Goal: Information Seeking & Learning: Understand process/instructions

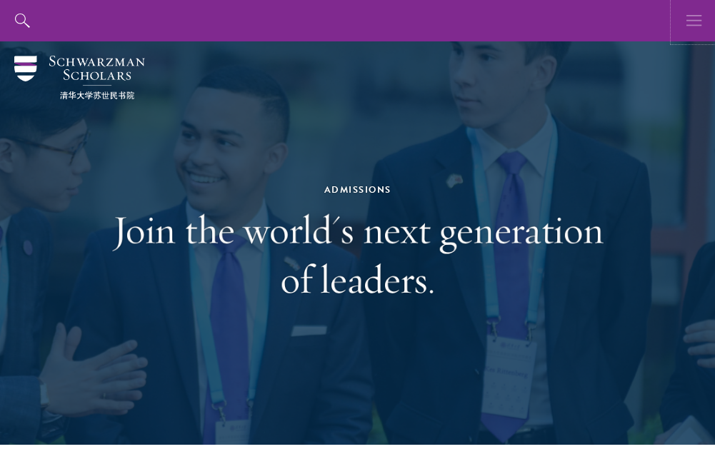
click at [688, 29] on icon "button" at bounding box center [694, 20] width 16 height 41
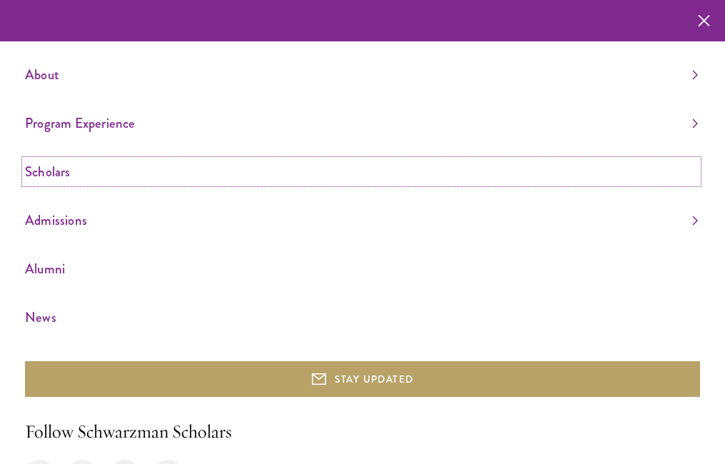
click at [51, 173] on link "Scholars" at bounding box center [361, 172] width 673 height 24
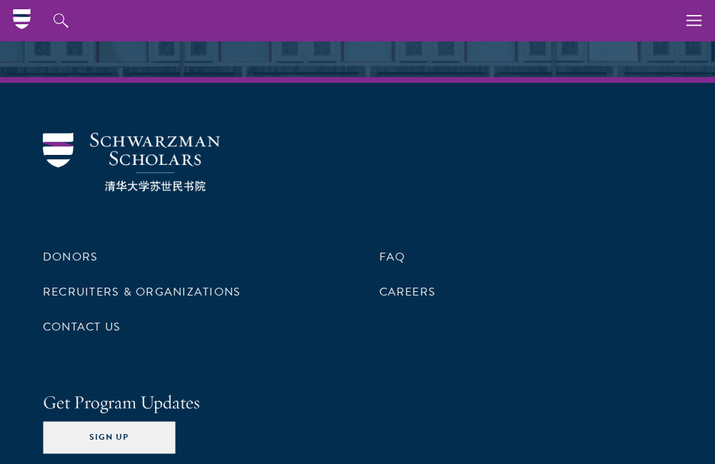
scroll to position [5048, 0]
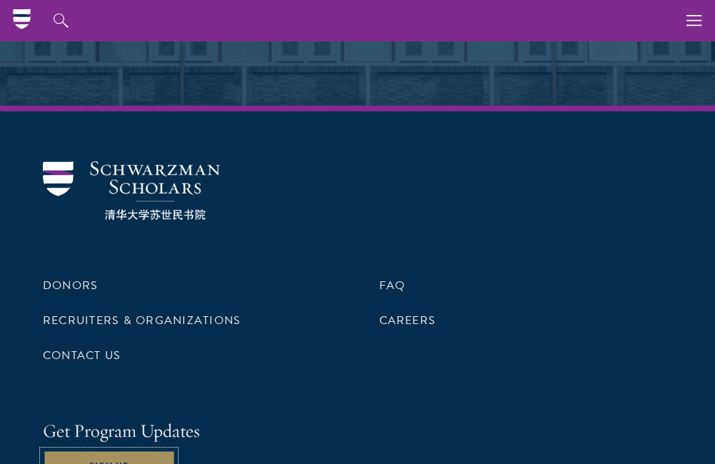
click at [76, 451] on button "Sign Up" at bounding box center [109, 467] width 132 height 32
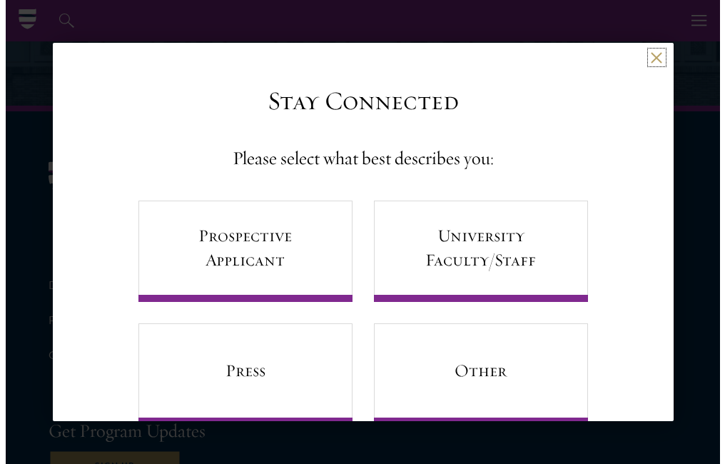
scroll to position [5059, 0]
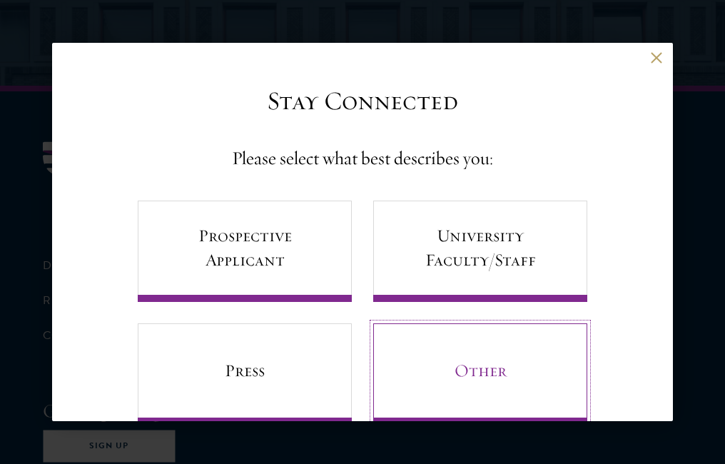
click at [499, 383] on link "Other" at bounding box center [480, 373] width 214 height 101
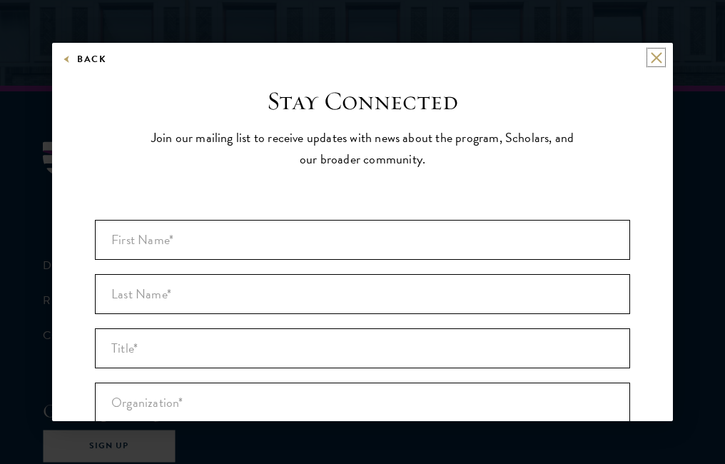
click at [650, 56] on button at bounding box center [656, 57] width 12 height 12
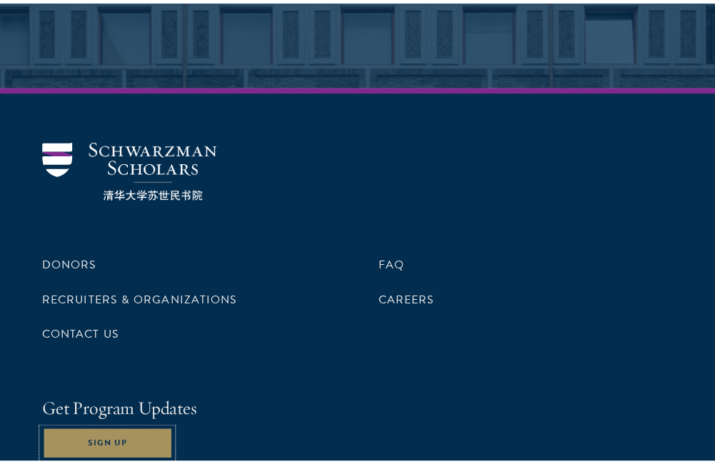
scroll to position [5048, 0]
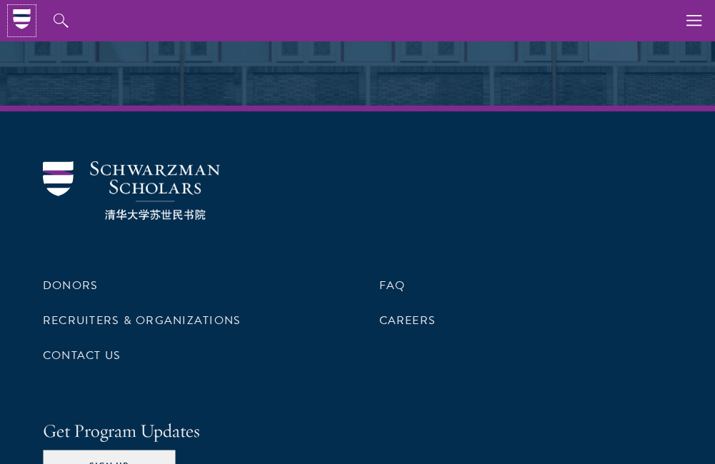
click at [16, 14] on icon at bounding box center [21, 12] width 17 height 6
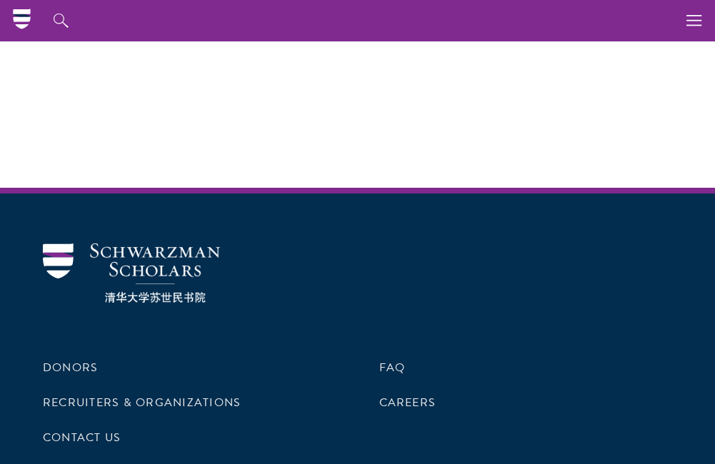
scroll to position [4557, 0]
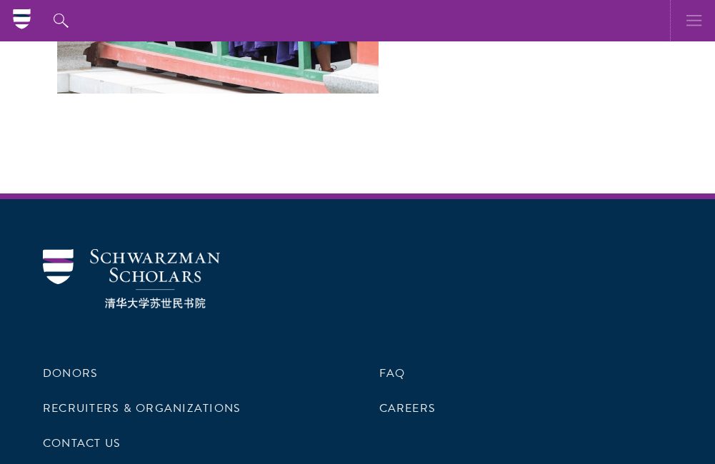
click at [701, 21] on use "button" at bounding box center [693, 20] width 15 height 11
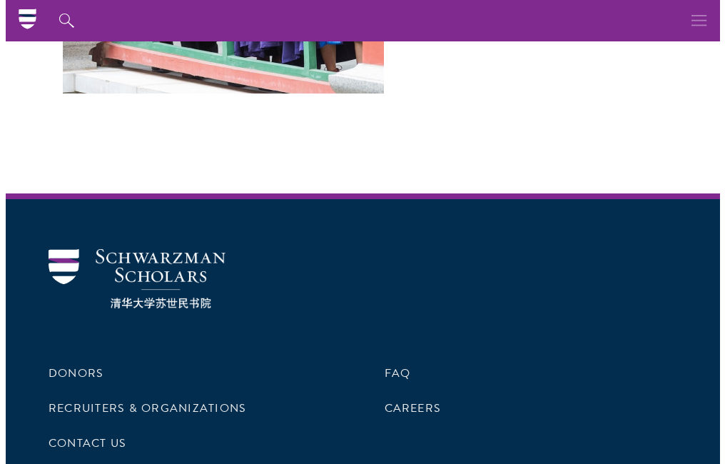
scroll to position [4524, 0]
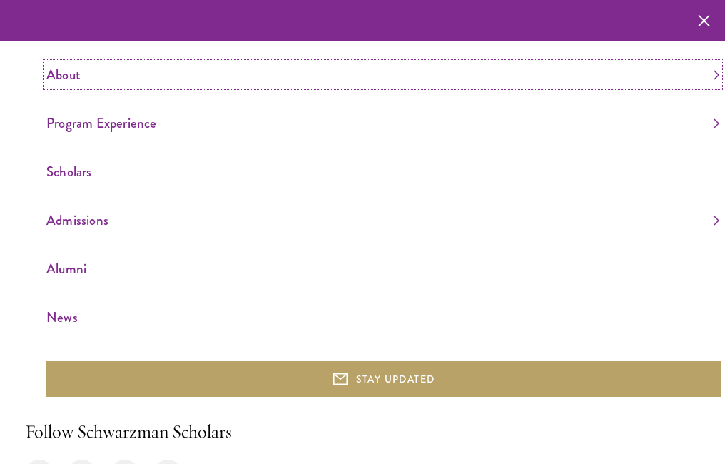
click at [189, 64] on link "About" at bounding box center [382, 75] width 673 height 24
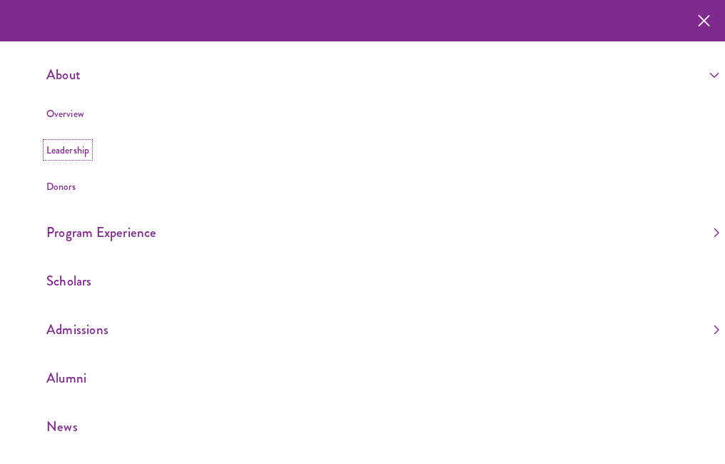
click at [74, 151] on link "Leadership" at bounding box center [67, 150] width 43 height 14
click at [70, 276] on link "Scholars" at bounding box center [382, 281] width 673 height 24
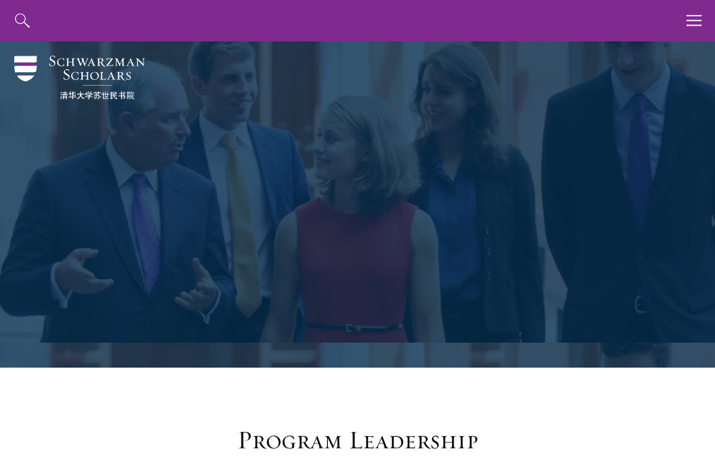
click at [74, 283] on div "Leadership" at bounding box center [357, 204] width 629 height 326
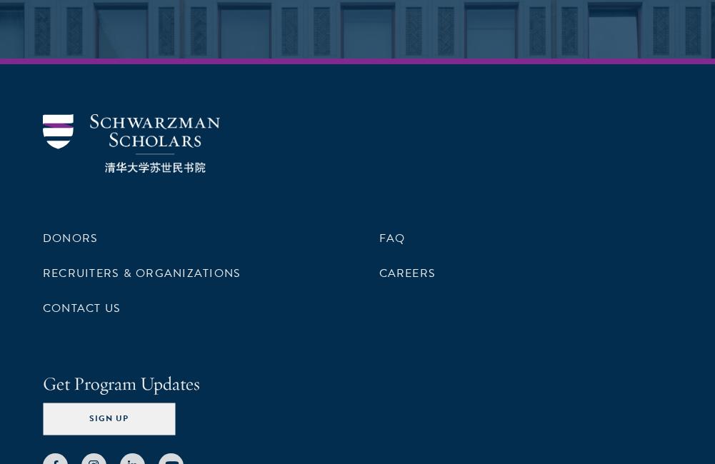
scroll to position [5162, 0]
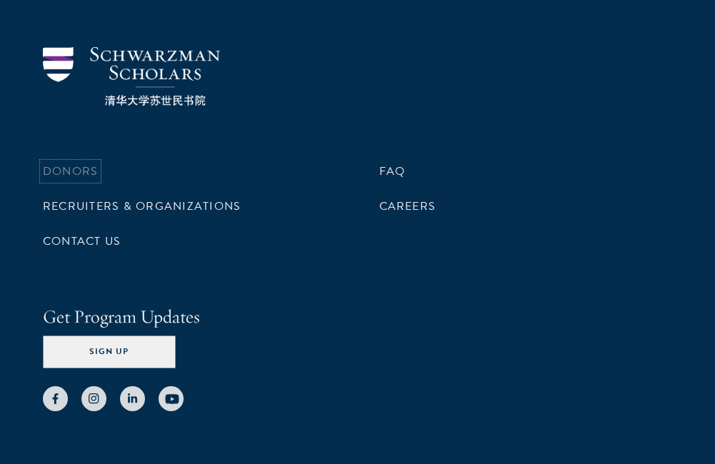
click at [85, 163] on link "Donors" at bounding box center [70, 171] width 55 height 17
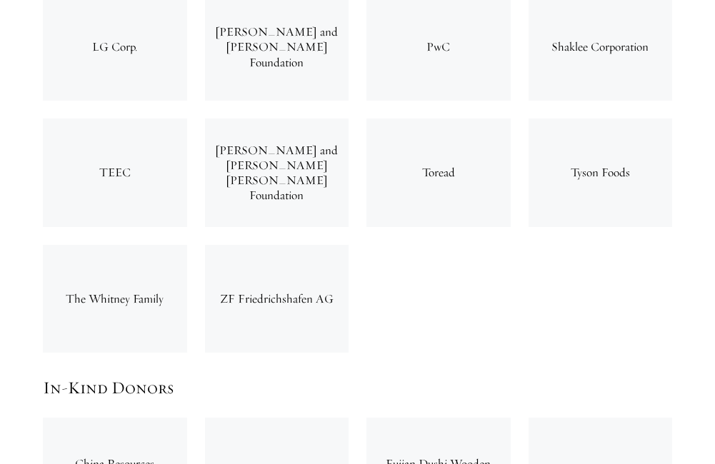
scroll to position [5227, 0]
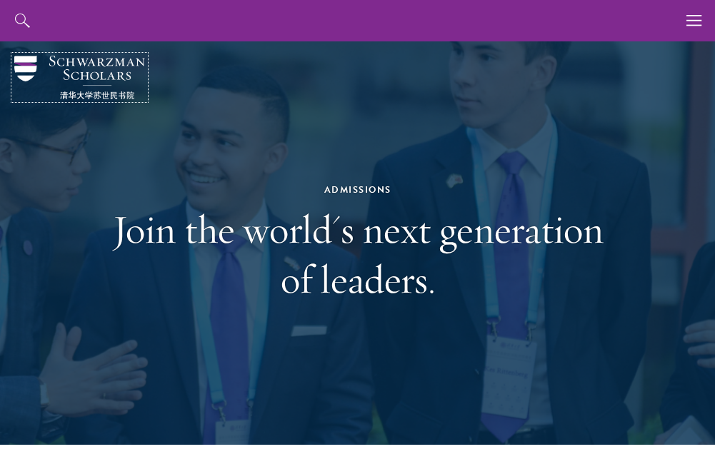
click at [29, 72] on img at bounding box center [79, 78] width 131 height 44
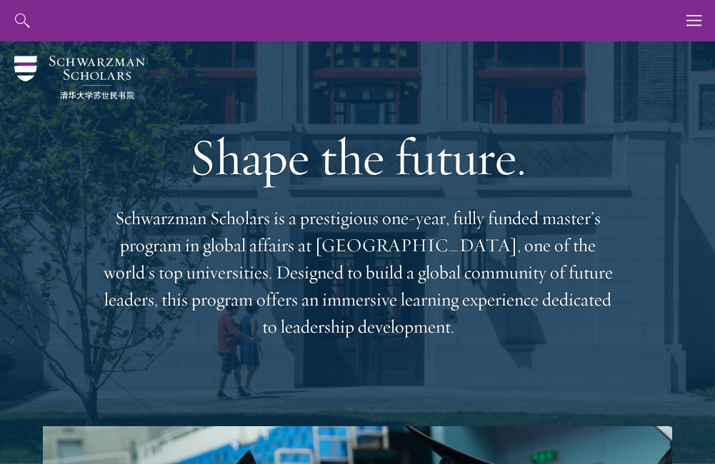
click at [63, 146] on div "Shape the future. Schwarzman Scholars is a prestigious one-year, fully funded m…" at bounding box center [357, 233] width 629 height 385
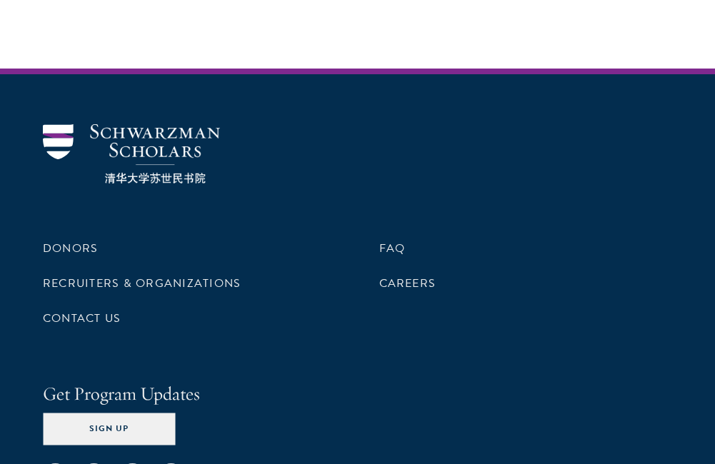
scroll to position [4684, 0]
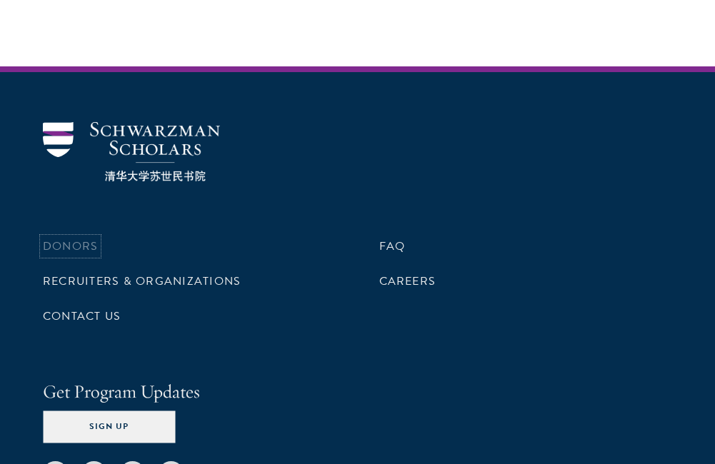
click at [66, 238] on link "Donors" at bounding box center [70, 246] width 55 height 17
click at [631, 122] on div at bounding box center [357, 153] width 629 height 62
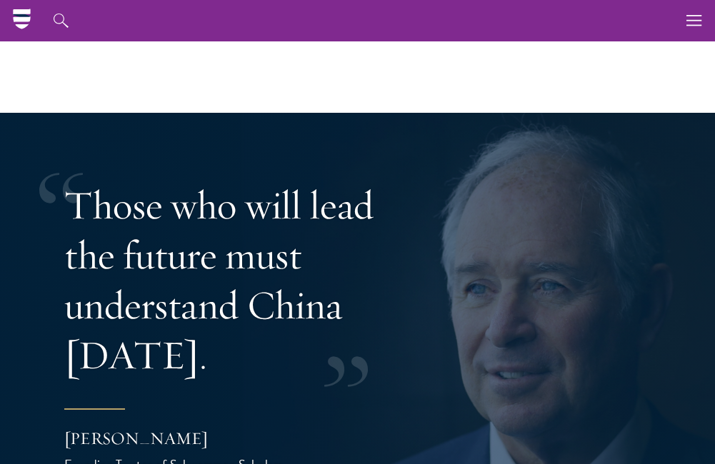
scroll to position [2742, 0]
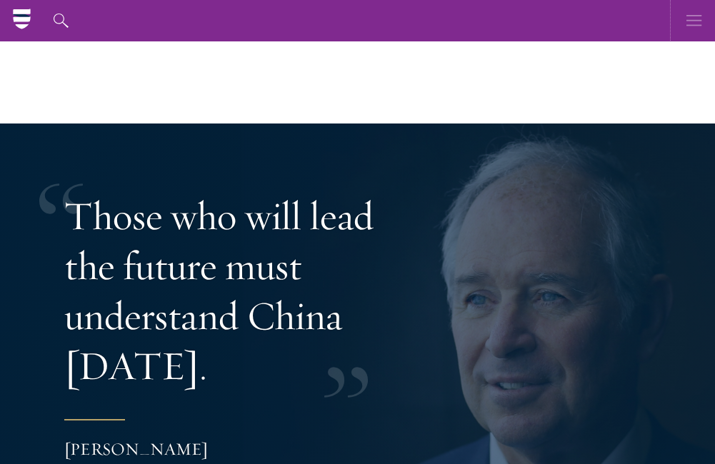
click at [688, 16] on icon "button" at bounding box center [694, 20] width 16 height 41
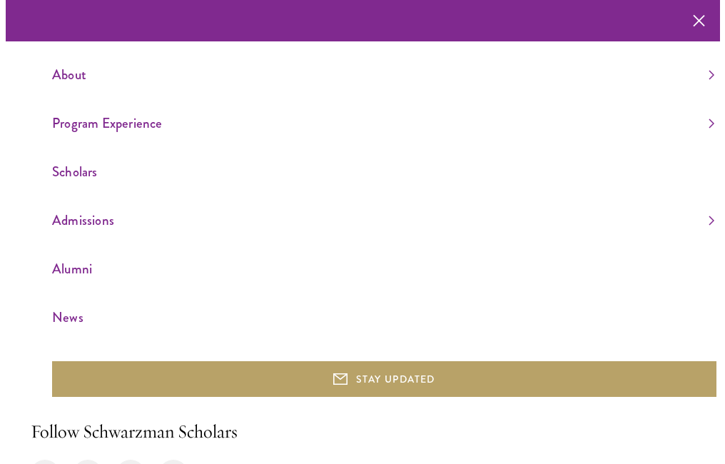
scroll to position [2709, 0]
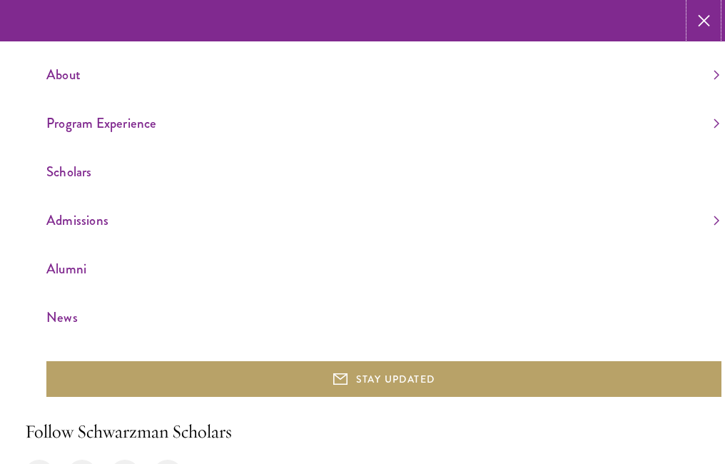
click at [707, 17] on use "button" at bounding box center [703, 20] width 21 height 21
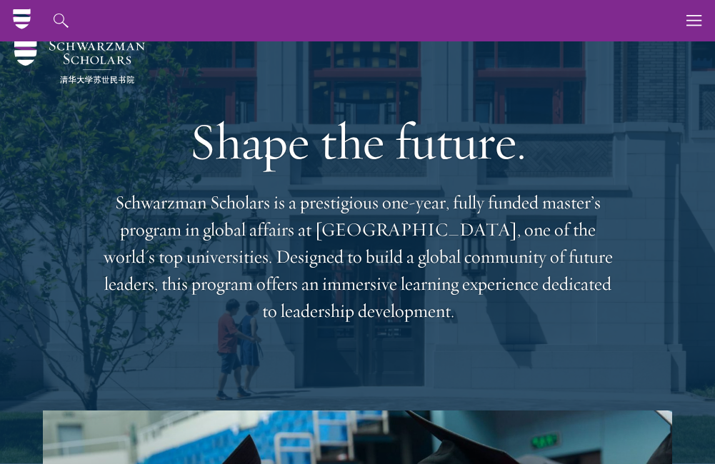
scroll to position [0, 0]
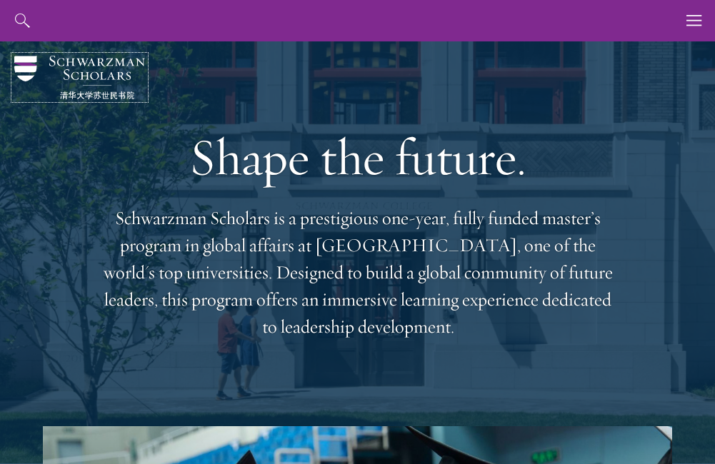
click at [21, 75] on img at bounding box center [79, 78] width 131 height 44
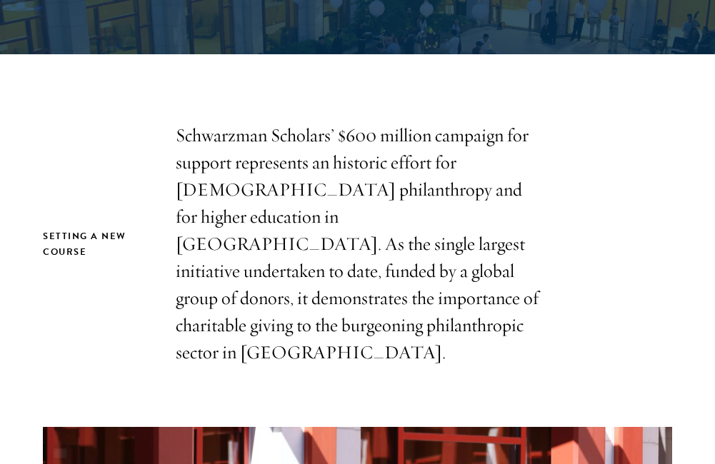
scroll to position [342, 0]
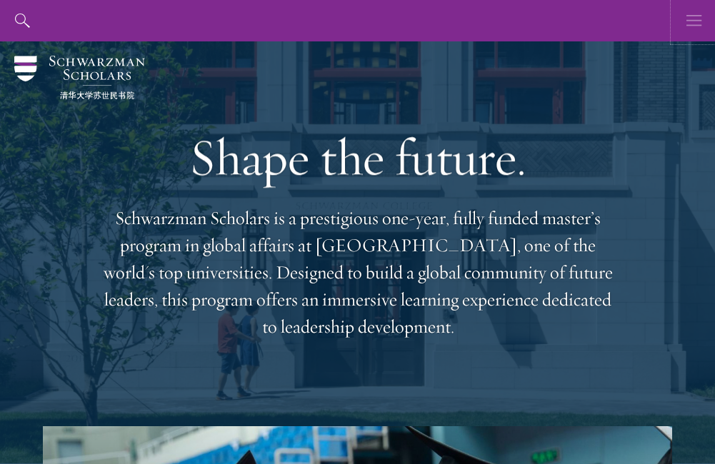
click at [688, 25] on use "button" at bounding box center [693, 20] width 15 height 11
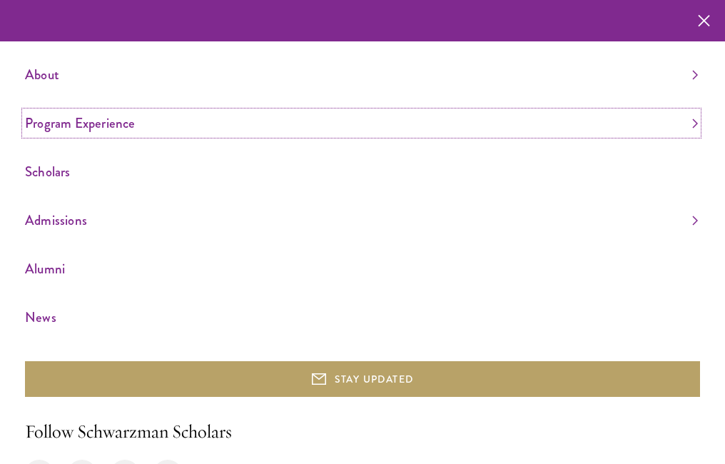
click at [101, 124] on link "Program Experience" at bounding box center [361, 123] width 673 height 24
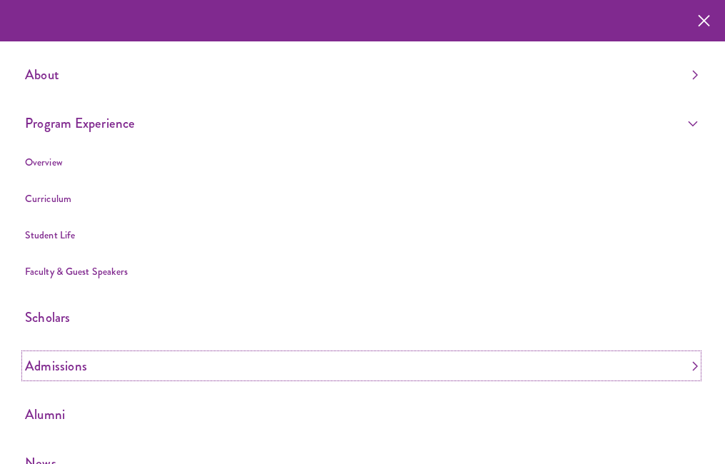
click at [71, 375] on link "Admissions" at bounding box center [361, 366] width 673 height 24
click at [76, 442] on link "Application Instructions" at bounding box center [73, 441] width 96 height 14
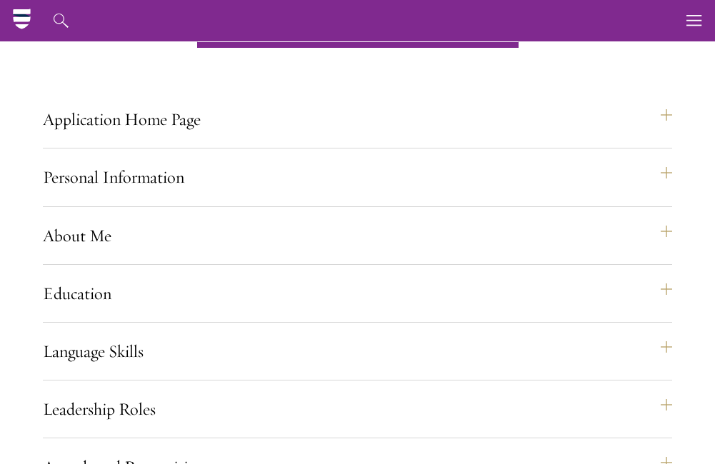
scroll to position [943, 0]
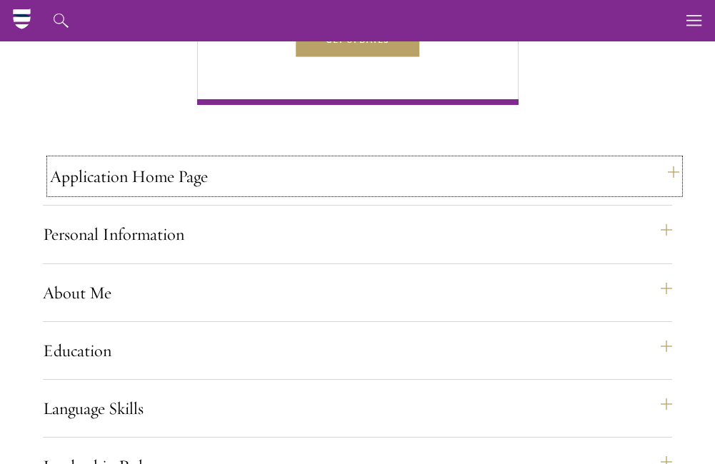
click at [124, 194] on button "Application Home Page" at bounding box center [364, 176] width 629 height 34
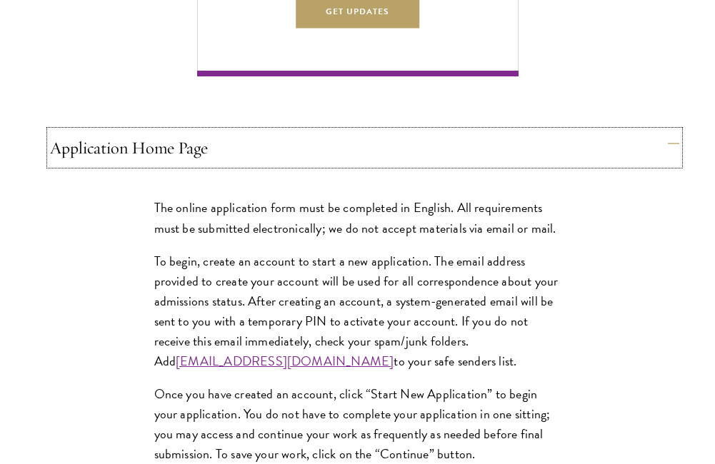
scroll to position [1000, 0]
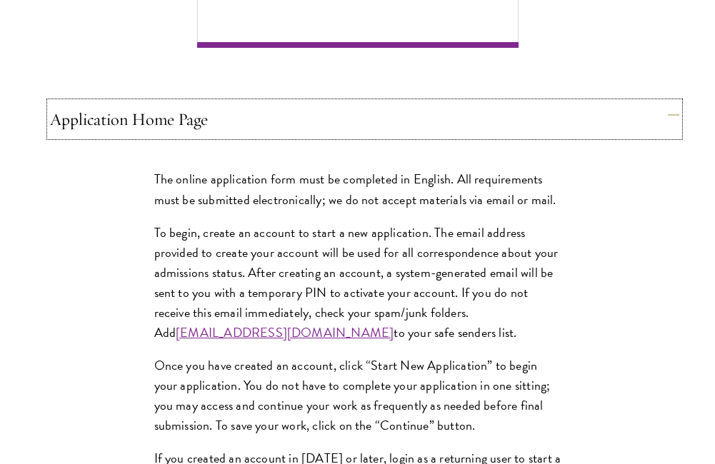
click at [541, 136] on button "Application Home Page" at bounding box center [364, 119] width 629 height 34
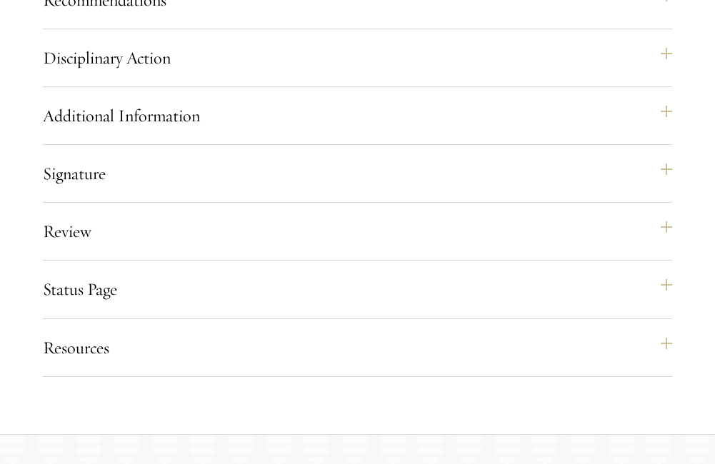
scroll to position [1657, 0]
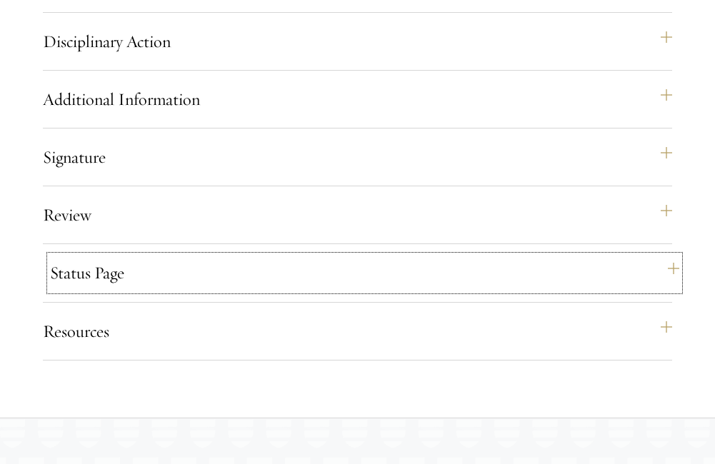
click at [241, 290] on button "Status Page" at bounding box center [364, 273] width 629 height 34
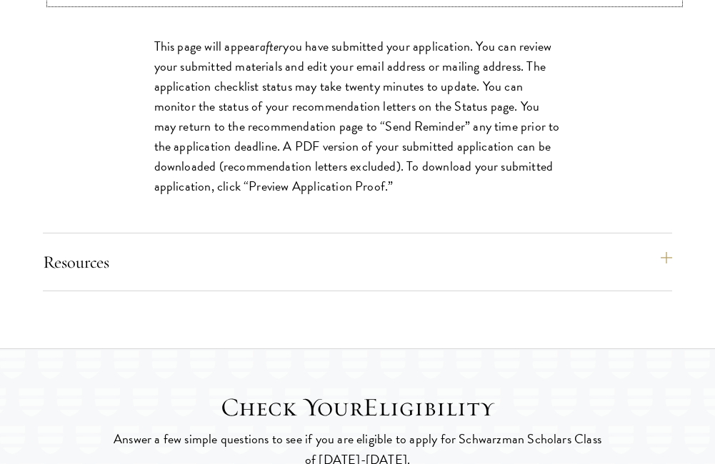
scroll to position [1971, 0]
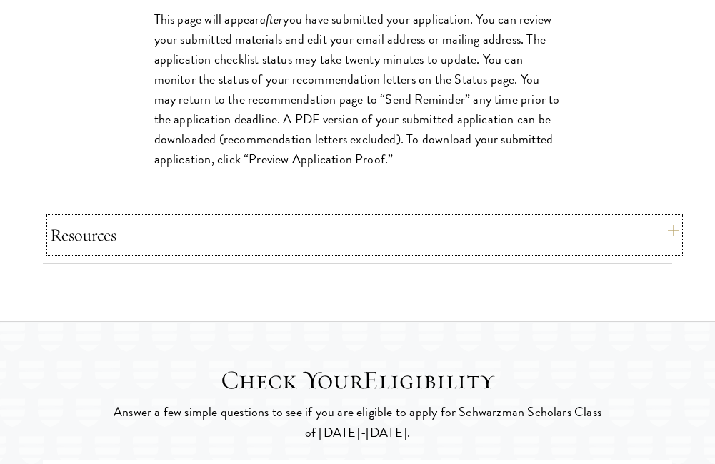
click at [198, 252] on button "Resources" at bounding box center [364, 235] width 629 height 34
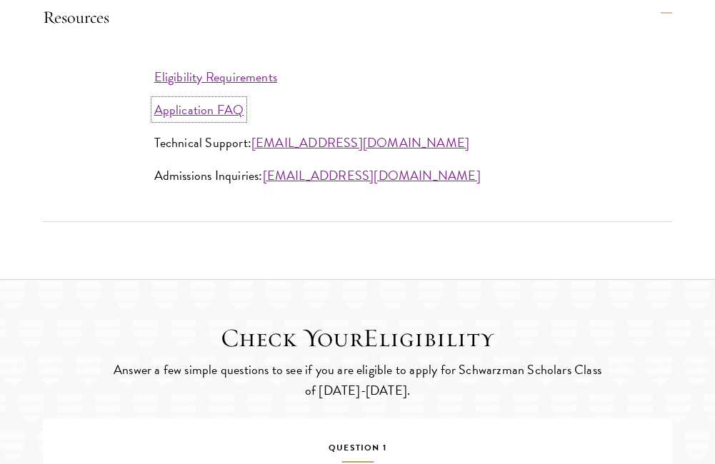
click at [217, 119] on link "Application FAQ" at bounding box center [199, 109] width 90 height 19
click at [179, 86] on link "Eligibility Requirements" at bounding box center [216, 76] width 124 height 19
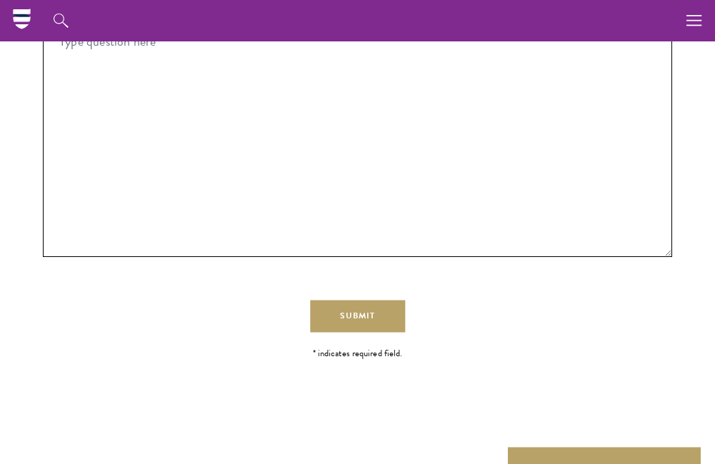
scroll to position [2571, 0]
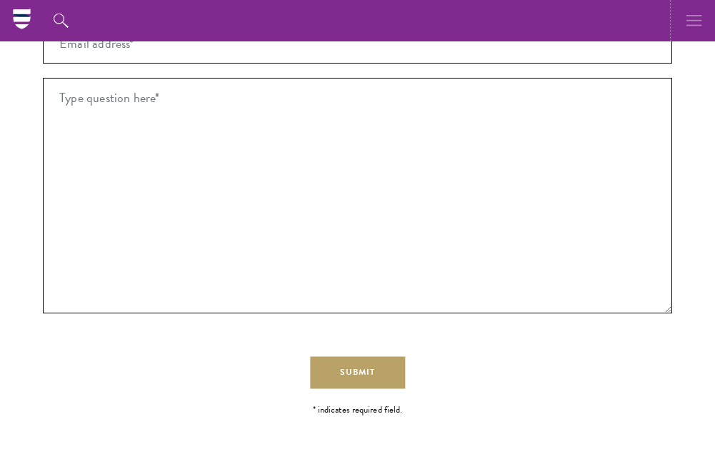
click at [700, 39] on icon "button" at bounding box center [694, 20] width 16 height 41
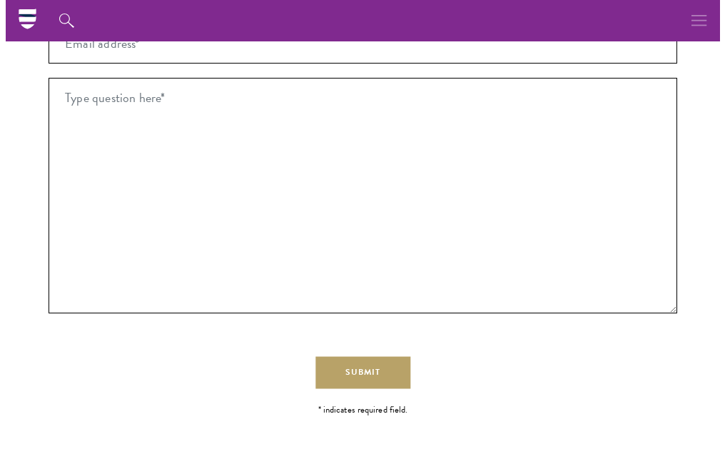
scroll to position [2529, 0]
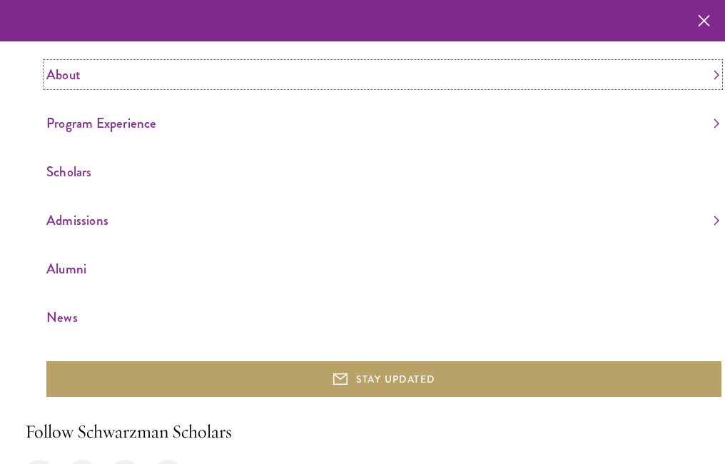
click at [69, 74] on link "About" at bounding box center [382, 75] width 673 height 24
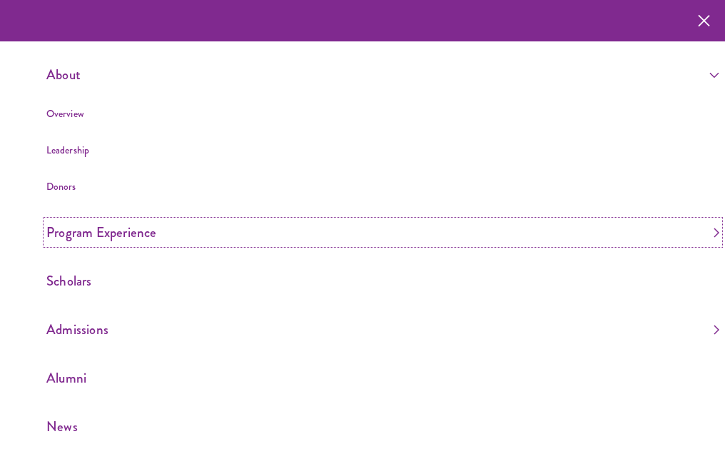
click at [71, 231] on link "Program Experience" at bounding box center [382, 233] width 673 height 24
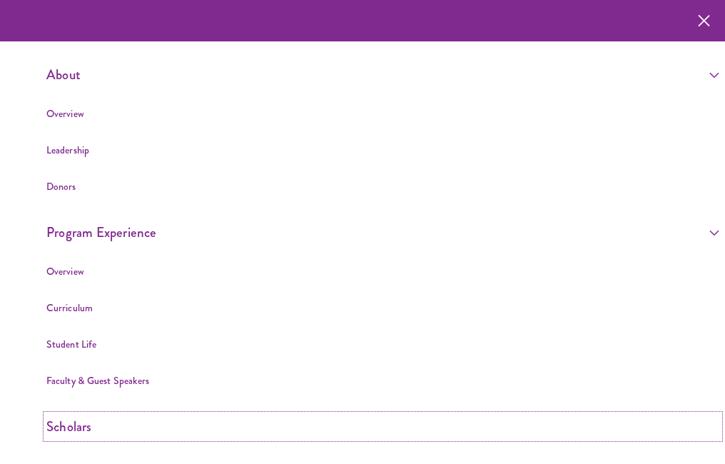
click at [80, 428] on link "Scholars" at bounding box center [382, 427] width 673 height 24
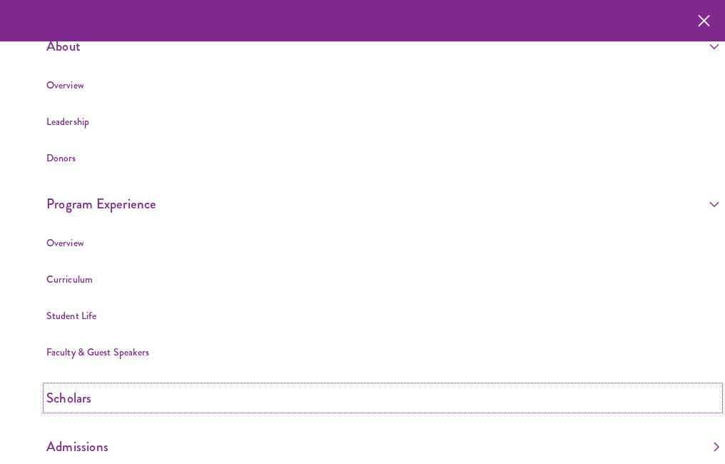
scroll to position [169, 0]
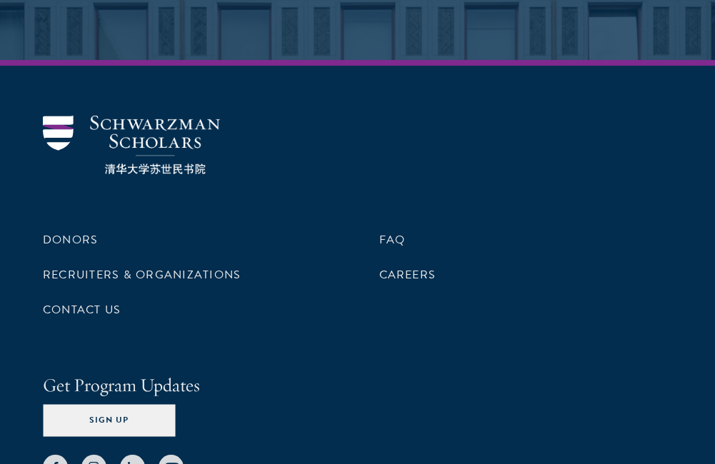
scroll to position [5162, 0]
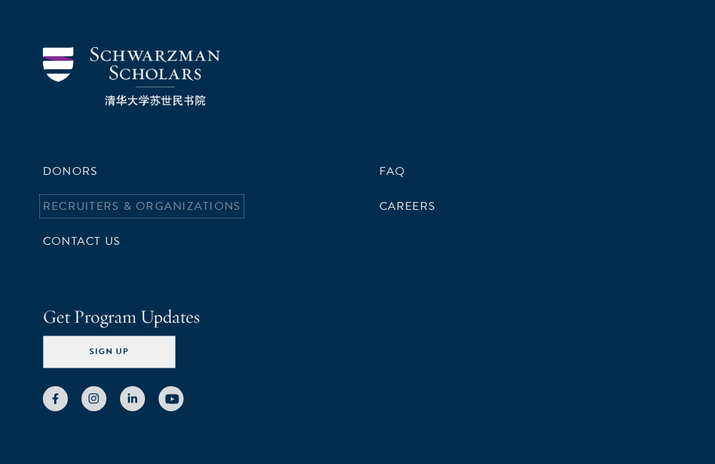
click at [89, 198] on link "Recruiters & Organizations" at bounding box center [142, 206] width 198 height 17
click at [406, 159] on li "FAQ" at bounding box center [525, 171] width 293 height 24
click at [397, 163] on link "FAQ" at bounding box center [392, 171] width 26 height 17
click at [402, 198] on link "Careers" at bounding box center [407, 206] width 57 height 17
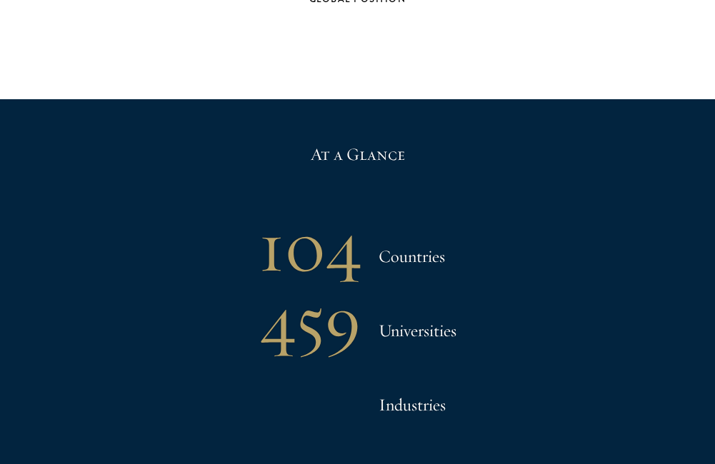
scroll to position [1057, 0]
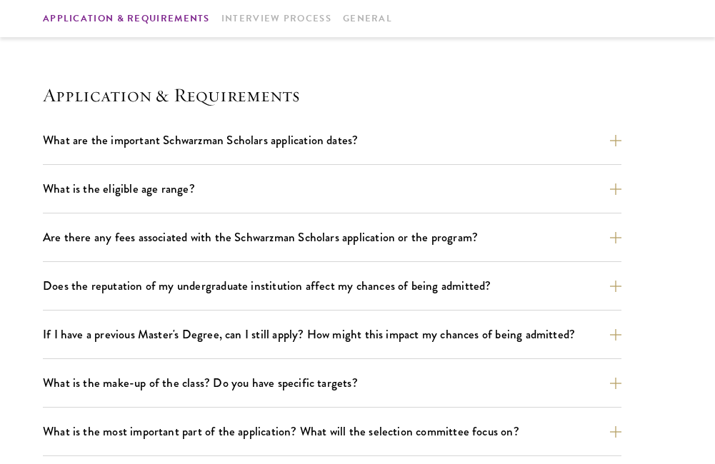
scroll to position [400, 0]
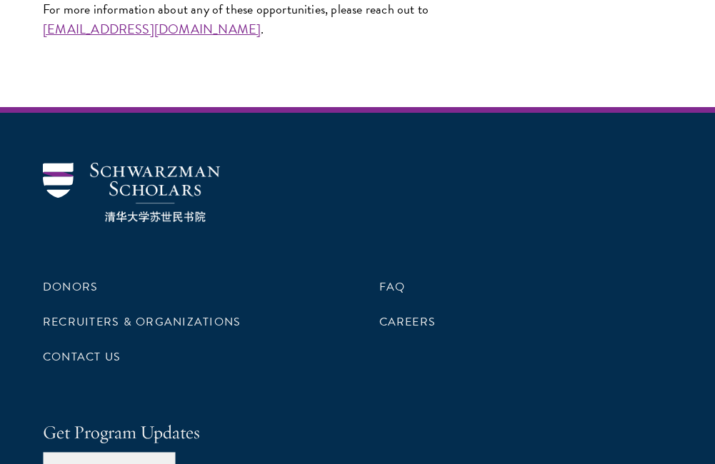
scroll to position [1428, 0]
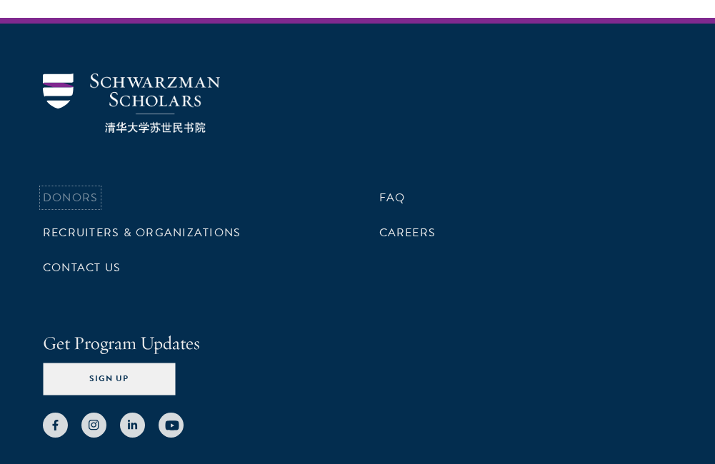
click at [58, 190] on link "Donors" at bounding box center [70, 197] width 55 height 17
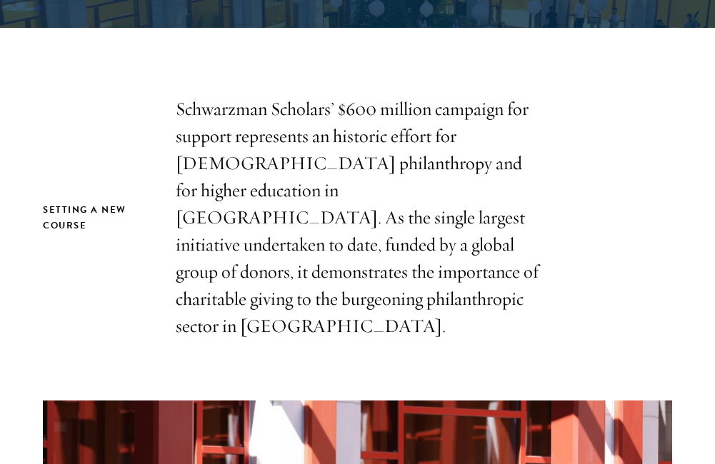
scroll to position [371, 0]
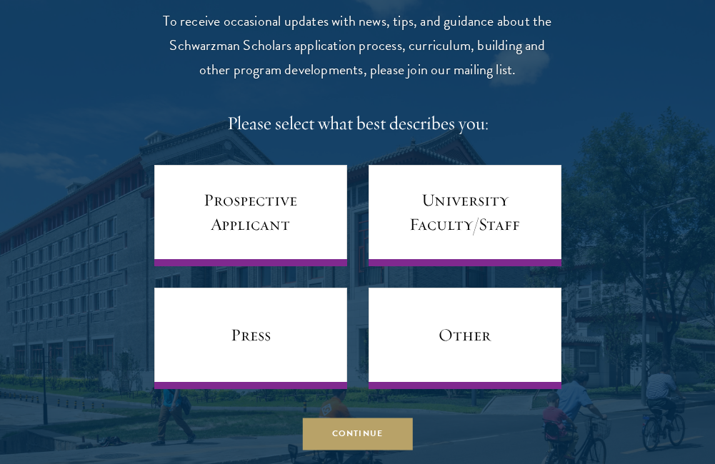
scroll to position [6004, 0]
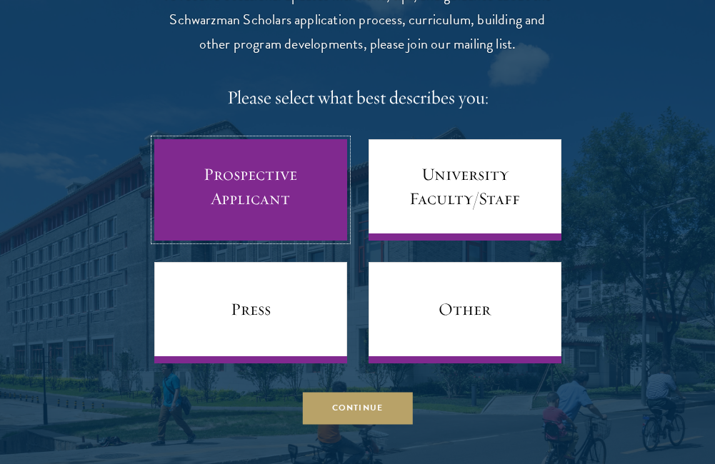
click at [253, 171] on link "Prospective Applicant" at bounding box center [250, 189] width 193 height 101
click at [253, 218] on link "Prospective Applicant" at bounding box center [250, 189] width 193 height 101
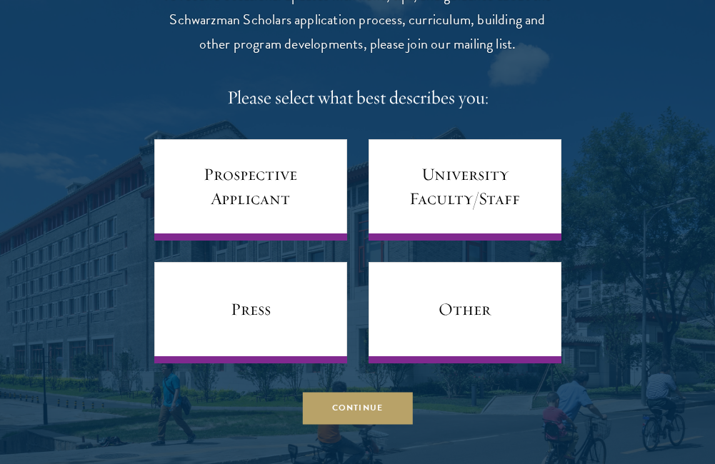
click at [88, 313] on div at bounding box center [357, 180] width 715 height 598
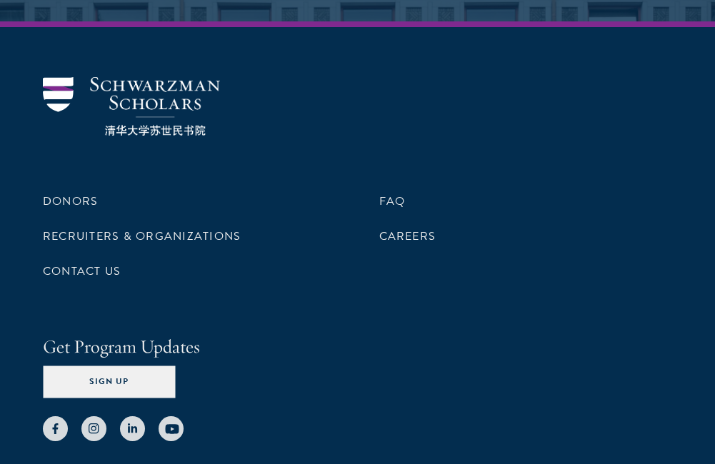
scroll to position [7575, 0]
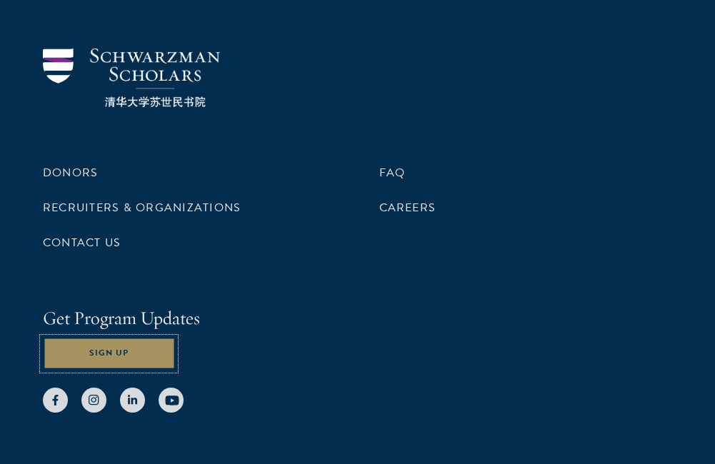
click at [86, 346] on button "Sign Up" at bounding box center [109, 354] width 132 height 32
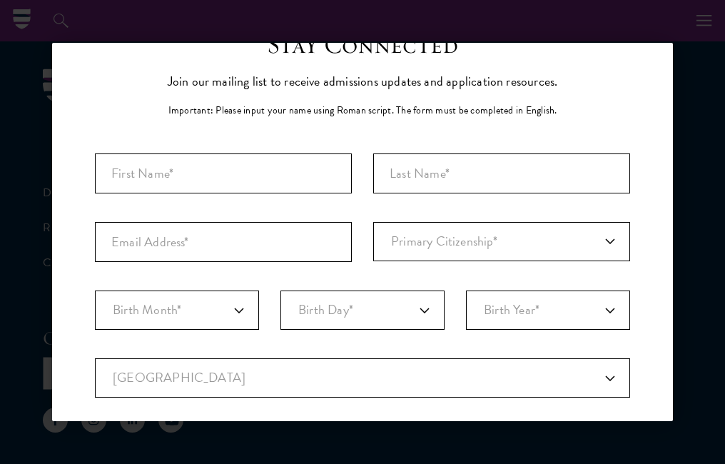
scroll to position [0, 0]
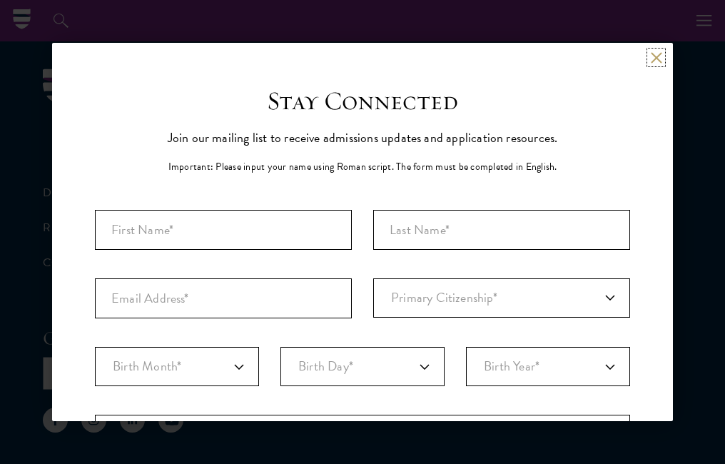
click at [650, 54] on button at bounding box center [656, 57] width 12 height 12
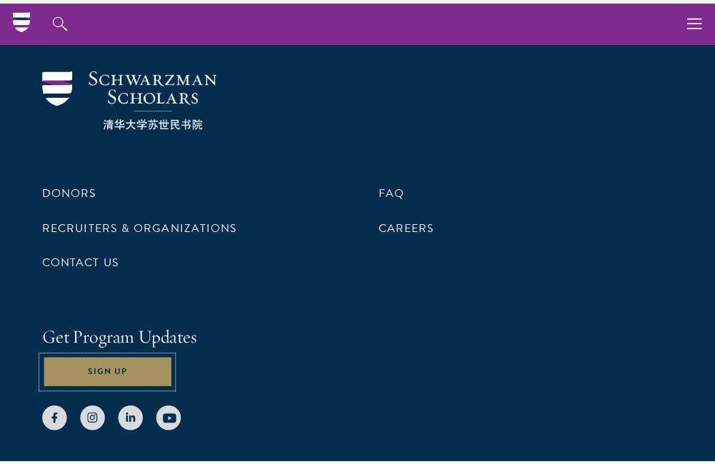
scroll to position [7575, 0]
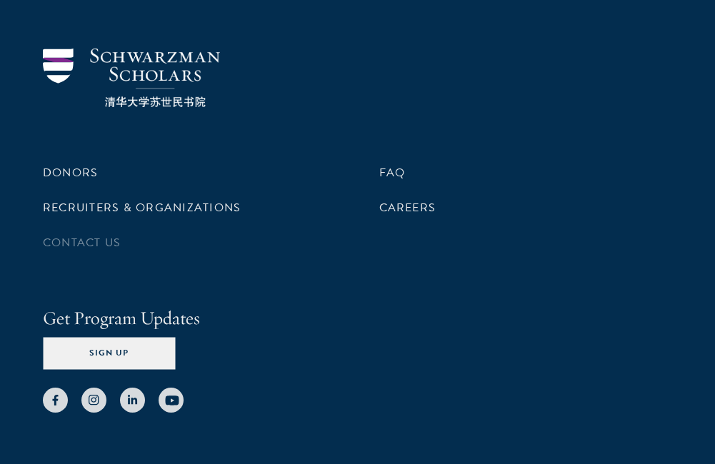
click at [110, 251] on li "Contact Us" at bounding box center [189, 243] width 293 height 24
click at [106, 243] on link "Contact Us" at bounding box center [82, 242] width 78 height 17
click at [336, 124] on div "Donors Recruiters & Organizations Contact Us FAQ Careers Get Program Updates Si…" at bounding box center [357, 231] width 629 height 364
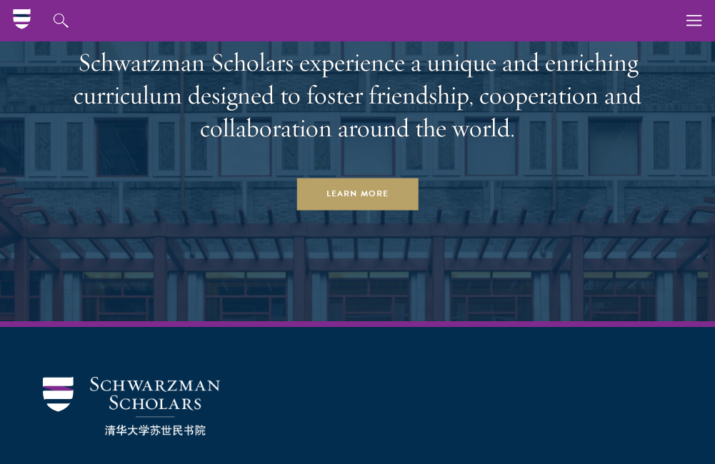
scroll to position [7232, 0]
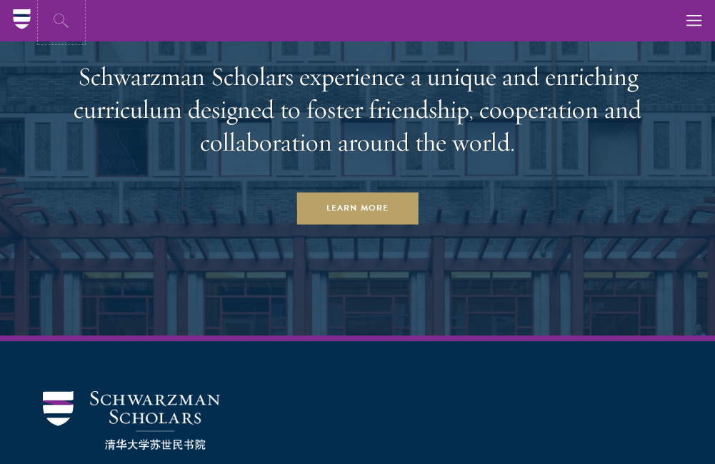
click at [63, 21] on icon "button" at bounding box center [61, 20] width 17 height 17
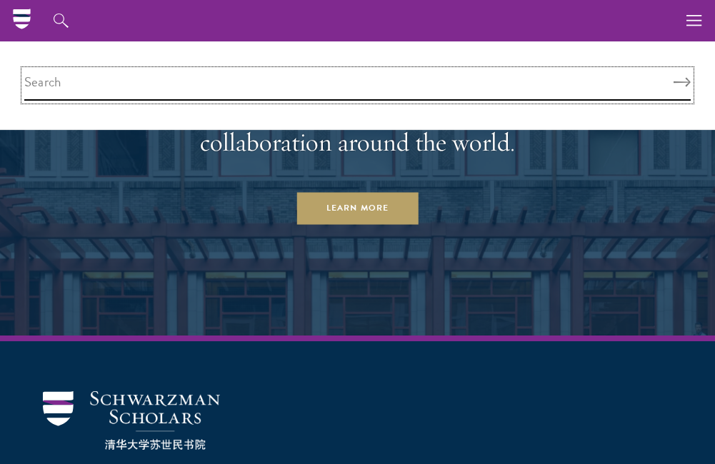
click at [68, 86] on input "search" at bounding box center [357, 85] width 666 height 31
type input "س"
type input "s"
type input "log in"
click at [673, 78] on button "Search" at bounding box center [681, 83] width 17 height 10
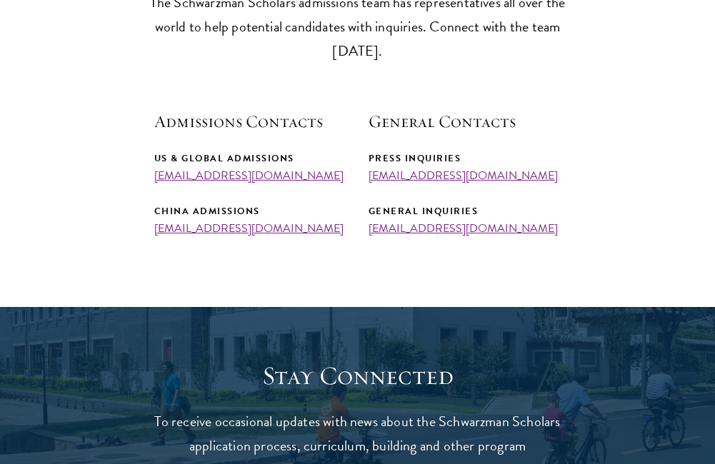
scroll to position [543, 0]
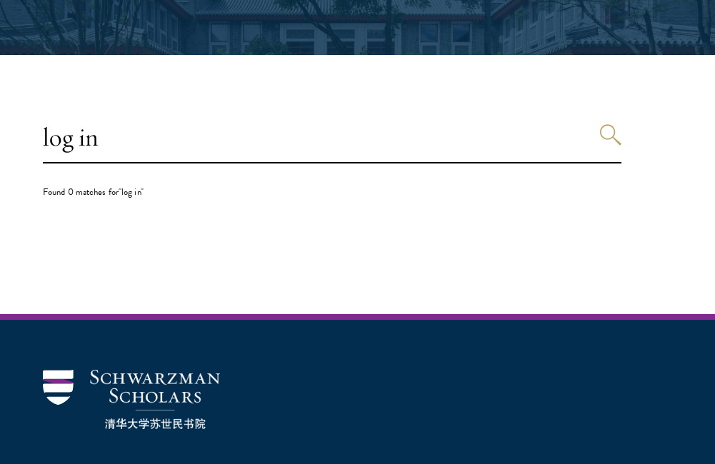
scroll to position [314, 0]
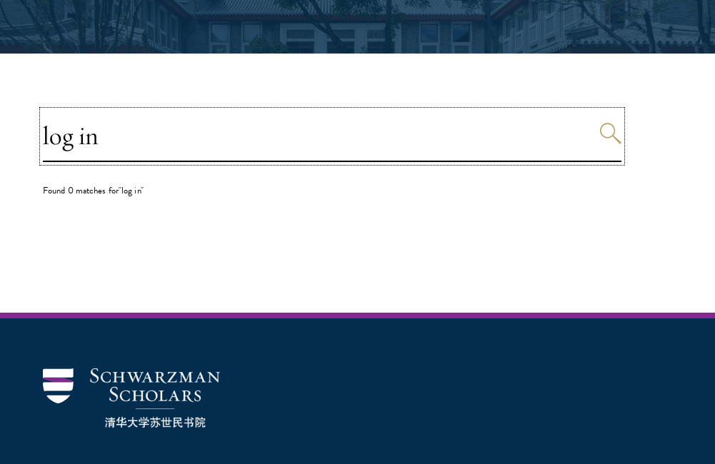
click at [111, 141] on input "log in" at bounding box center [332, 136] width 578 height 51
click at [83, 139] on input "log in" at bounding box center [332, 136] width 578 height 51
click at [101, 139] on input "log in" at bounding box center [332, 136] width 578 height 51
type input "l"
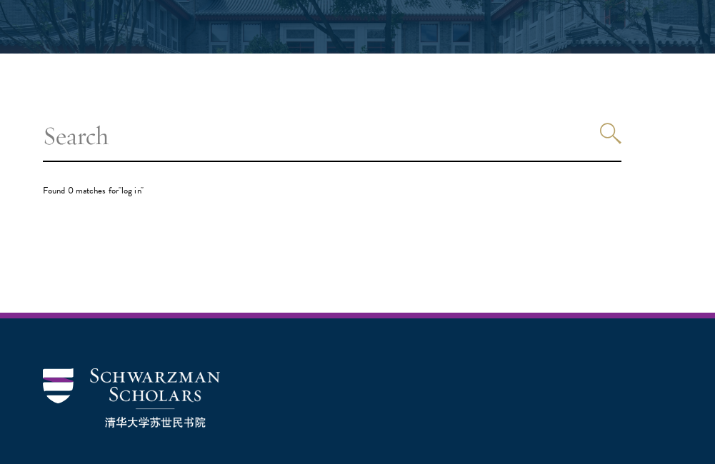
click at [91, 251] on section "Found 0 matches for "log in"" at bounding box center [357, 183] width 715 height 259
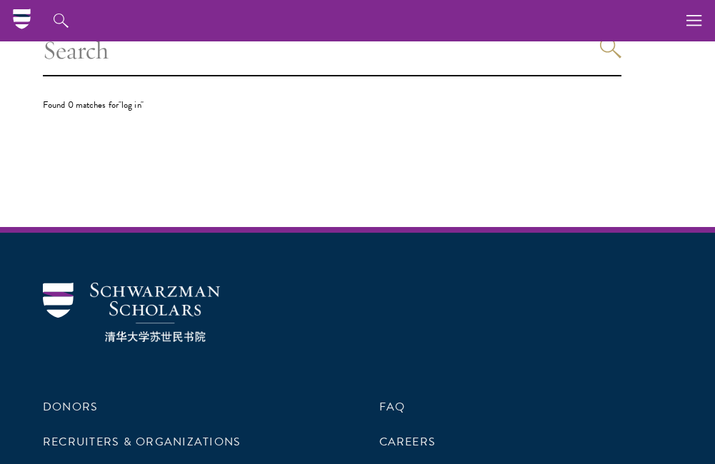
scroll to position [395, 0]
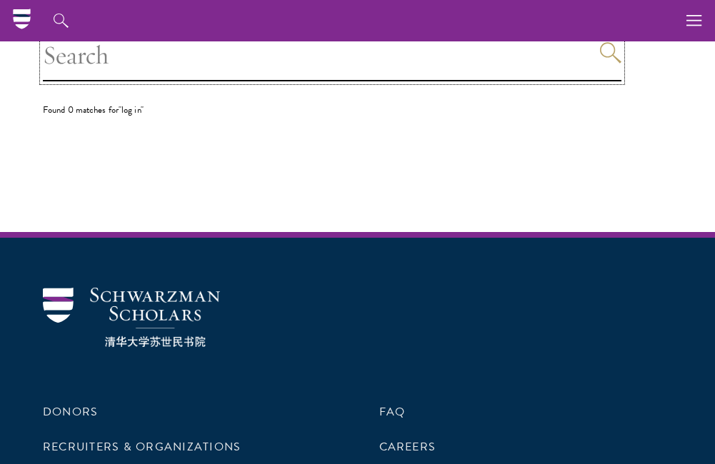
click at [79, 61] on input "search" at bounding box center [332, 55] width 578 height 51
type input "sig in"
click at [600, 42] on button "Search" at bounding box center [610, 52] width 21 height 21
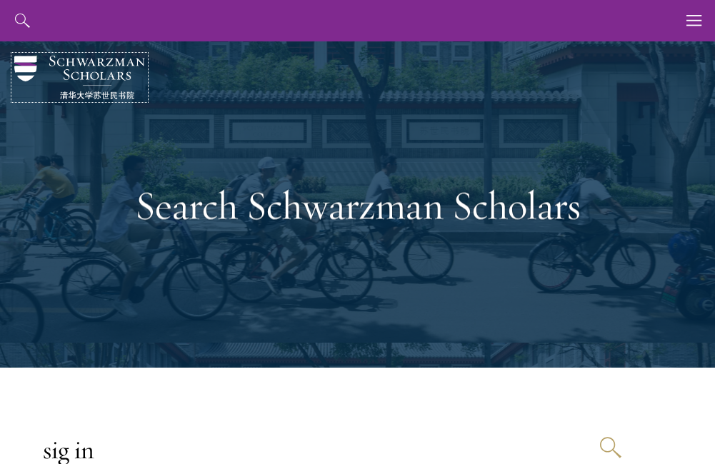
click at [22, 69] on img at bounding box center [79, 78] width 131 height 44
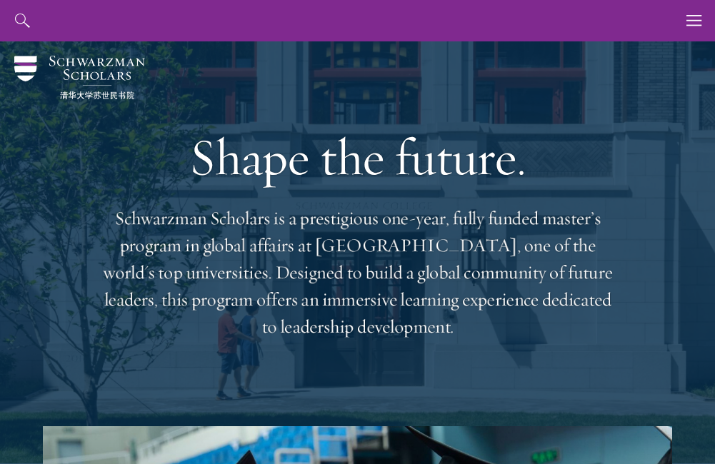
click at [111, 177] on h1 "Shape the future." at bounding box center [358, 157] width 514 height 60
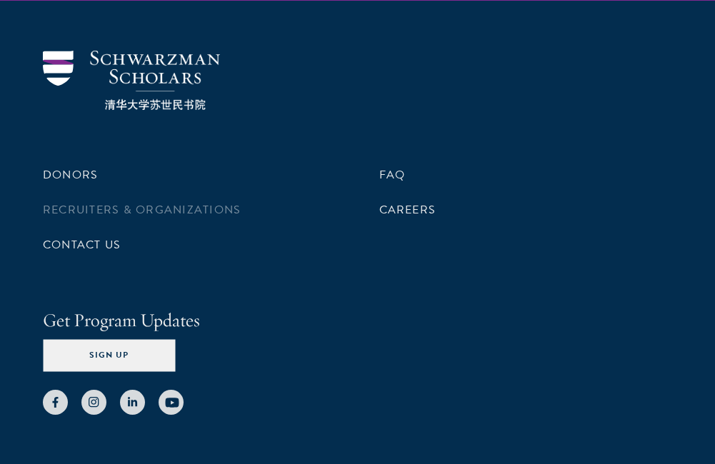
scroll to position [4757, 0]
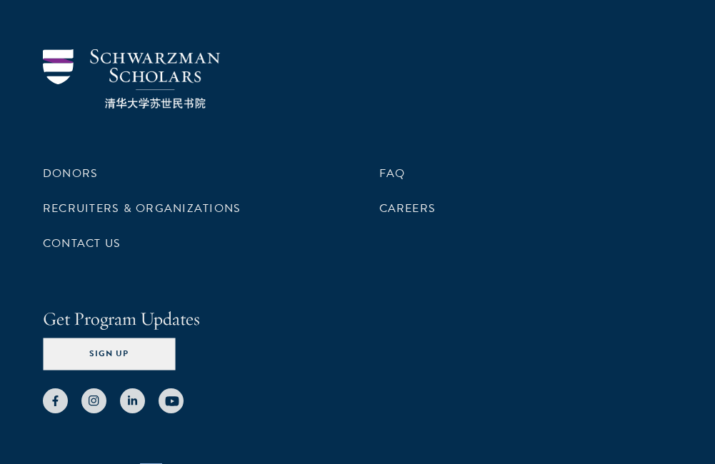
drag, startPoint x: 138, startPoint y: 383, endPoint x: 165, endPoint y: 376, distance: 28.1
click at [165, 376] on div "Donors Recruiters & Organizations Contact Us FAQ Careers Get Program Updates Si…" at bounding box center [357, 254] width 715 height 521
drag, startPoint x: 165, startPoint y: 376, endPoint x: 247, endPoint y: 315, distance: 102.1
click at [247, 338] on div "Sign Up" at bounding box center [357, 354] width 629 height 32
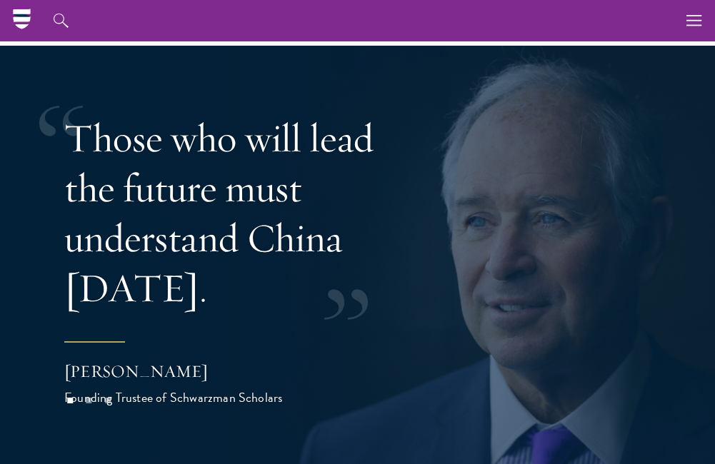
scroll to position [2815, 0]
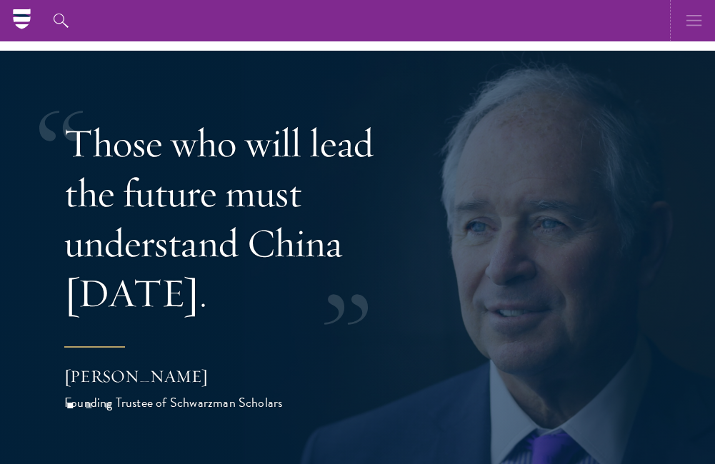
click at [693, 19] on icon "button" at bounding box center [694, 20] width 16 height 41
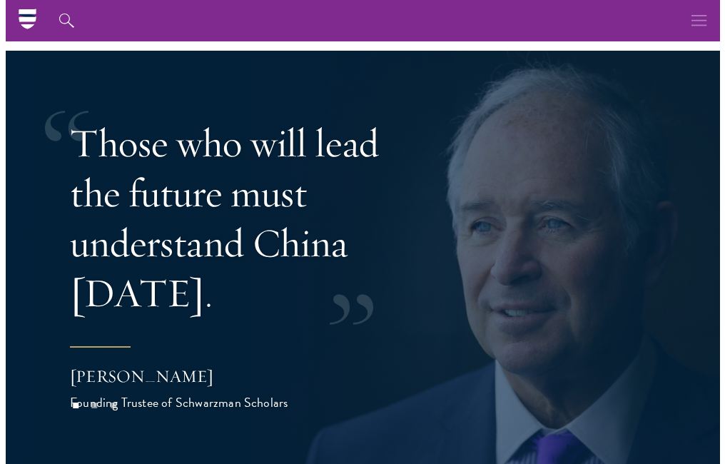
scroll to position [2782, 0]
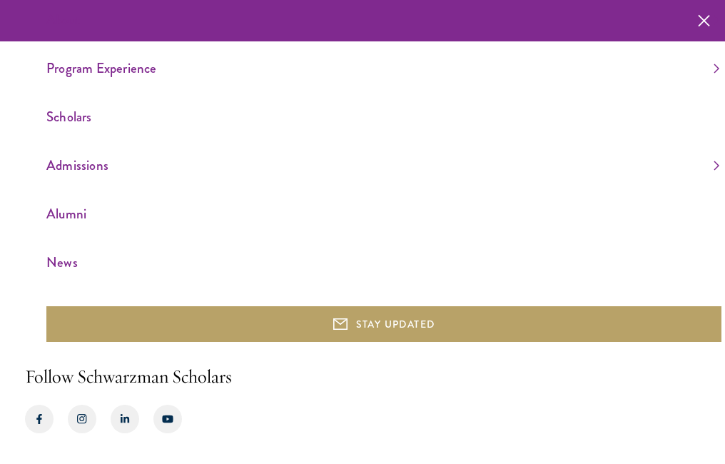
scroll to position [60, 0]
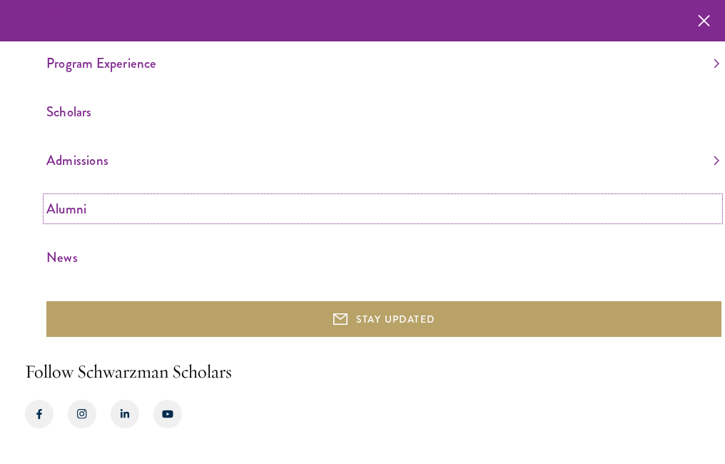
click at [72, 209] on link "Alumni" at bounding box center [382, 209] width 673 height 24
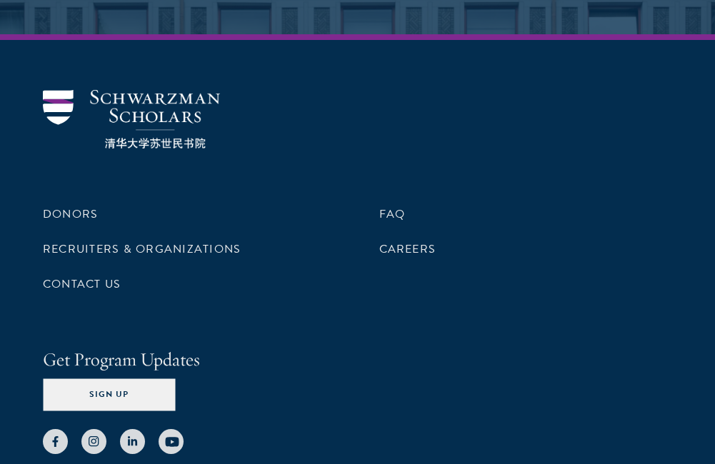
scroll to position [6721, 0]
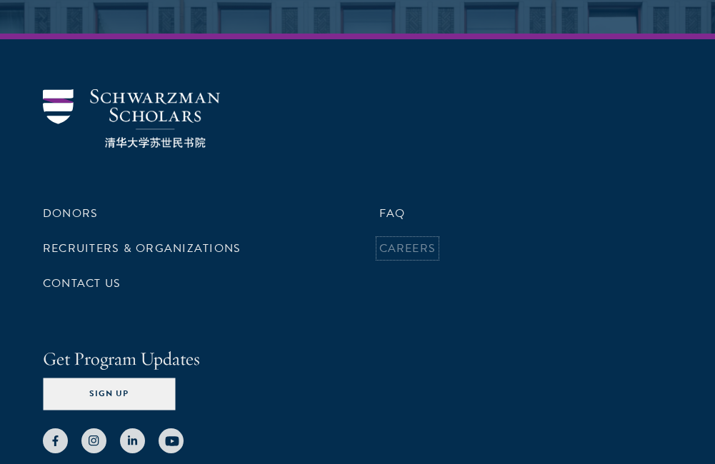
click at [397, 240] on link "Careers" at bounding box center [407, 248] width 57 height 17
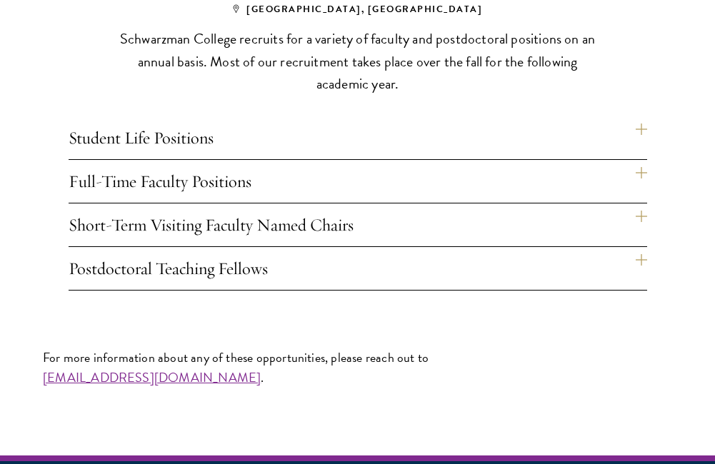
scroll to position [1142, 0]
